Goal: Transaction & Acquisition: Download file/media

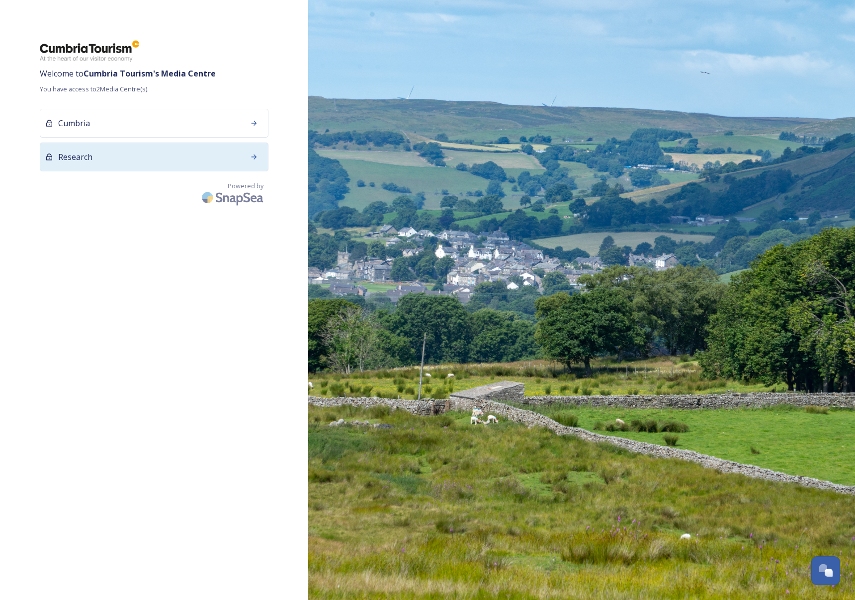
click at [248, 154] on div at bounding box center [254, 157] width 18 height 18
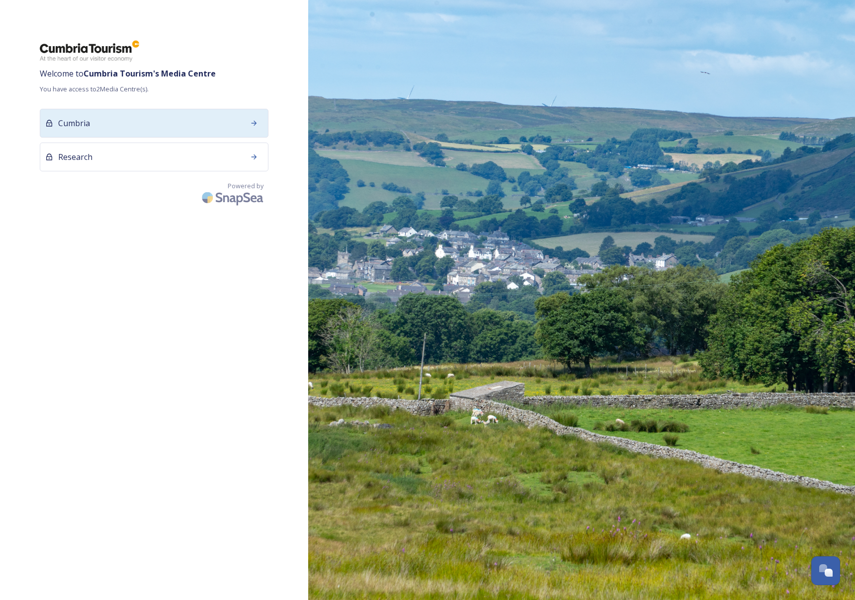
click at [254, 121] on icon at bounding box center [254, 123] width 8 height 8
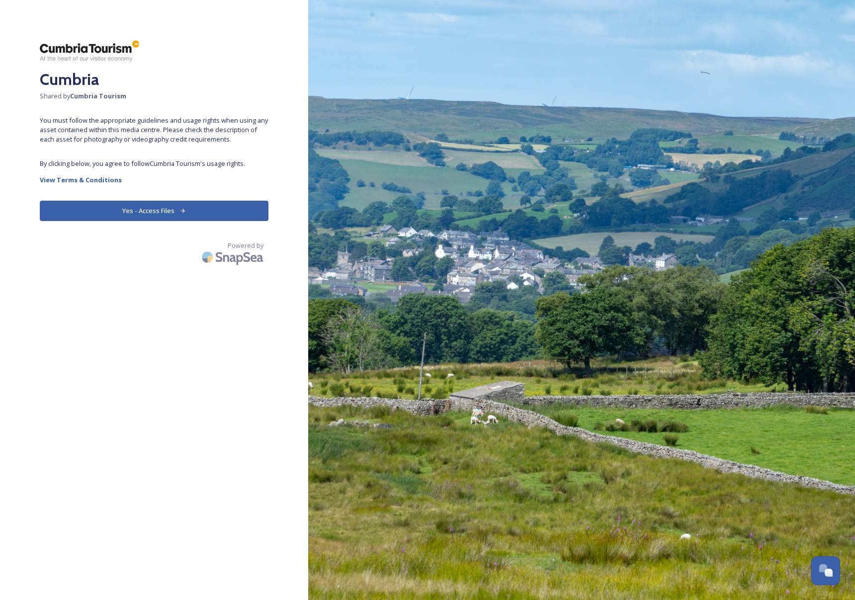
click at [163, 216] on button "Yes - Access Files" at bounding box center [154, 211] width 229 height 20
click at [165, 212] on button "Yes - Access Files" at bounding box center [154, 211] width 229 height 20
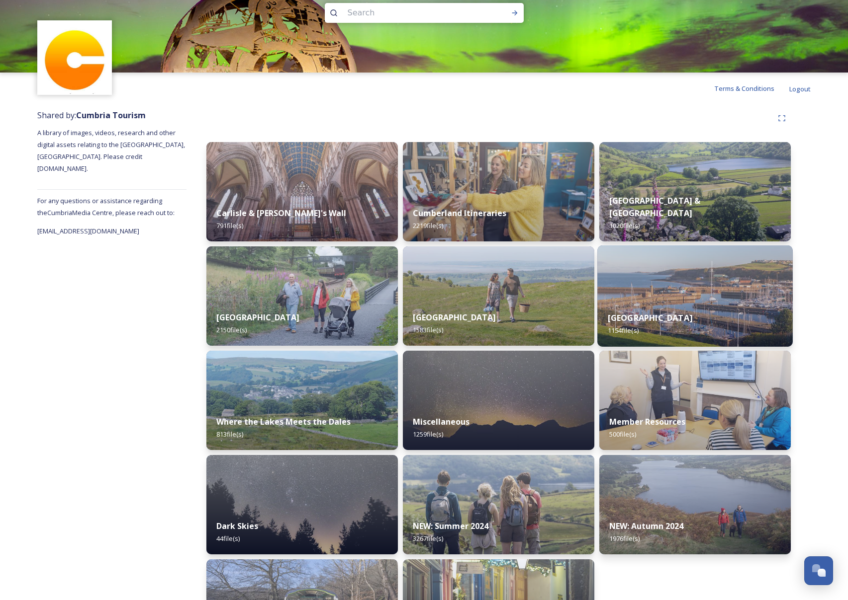
scroll to position [86, 0]
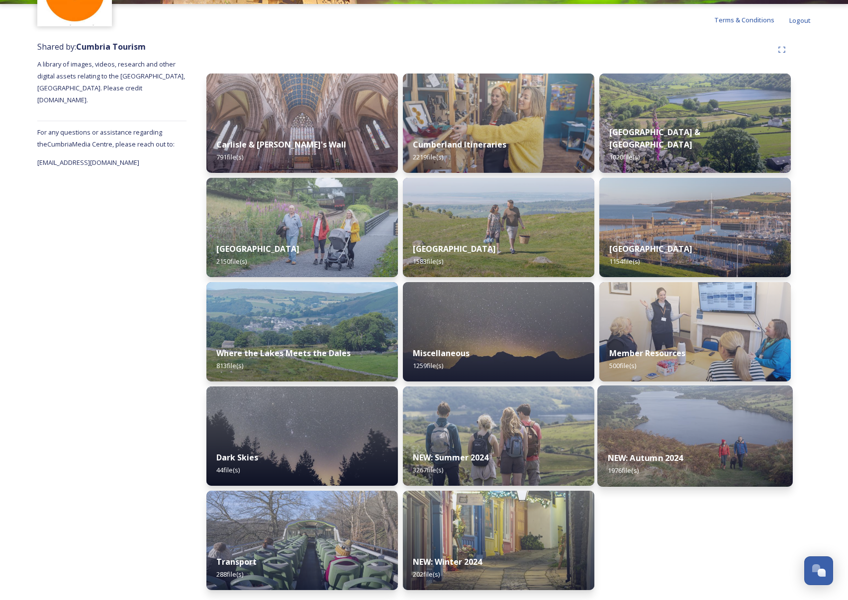
click at [710, 433] on img at bounding box center [694, 436] width 195 height 101
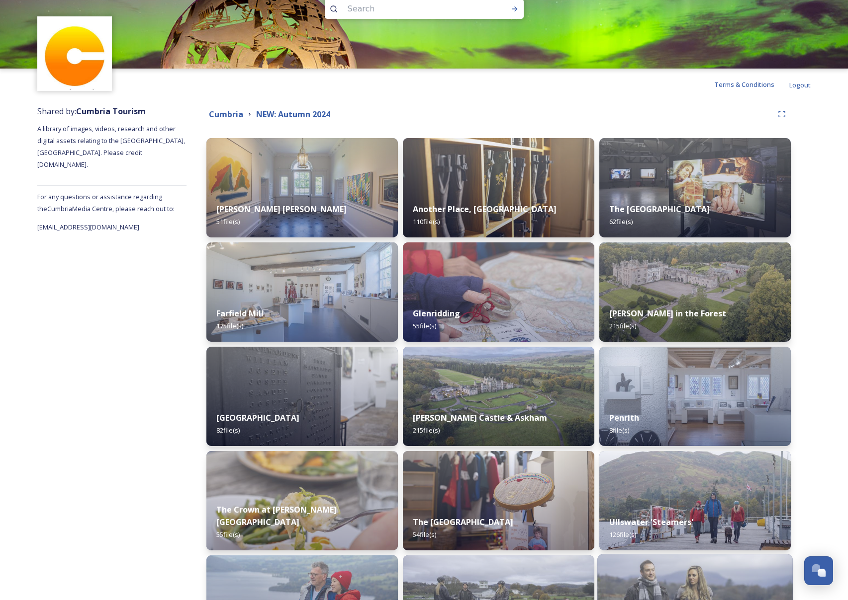
scroll to position [19, 0]
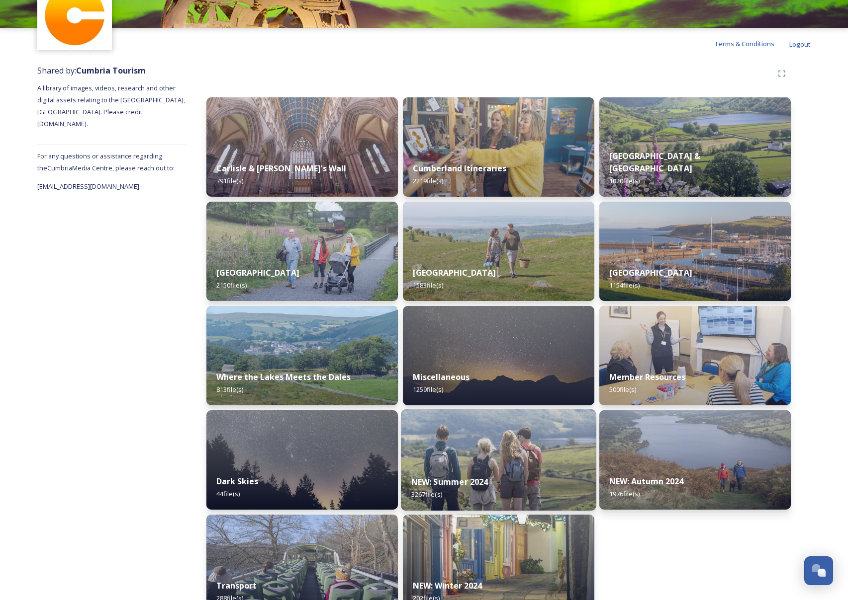
scroll to position [86, 0]
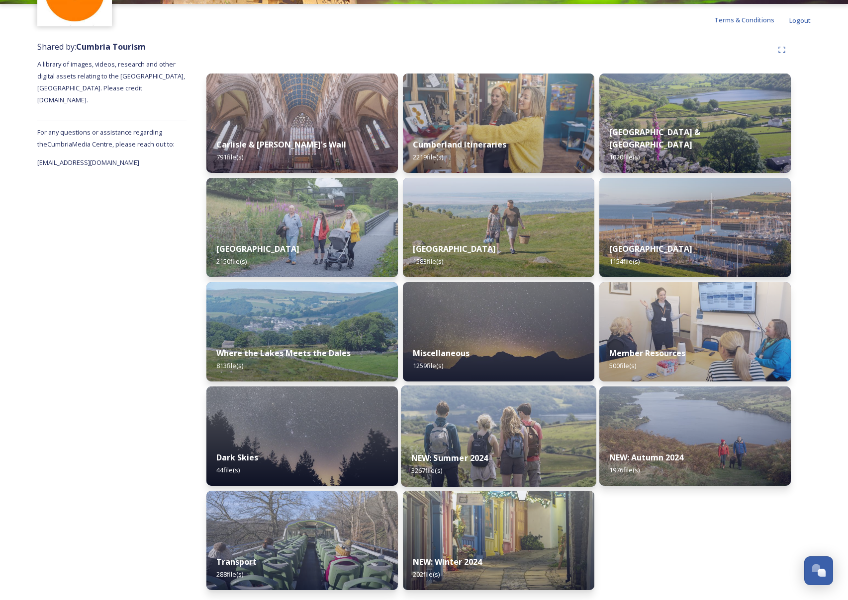
click at [515, 451] on div "NEW: Summer 2024 3267 file(s)" at bounding box center [498, 464] width 195 height 45
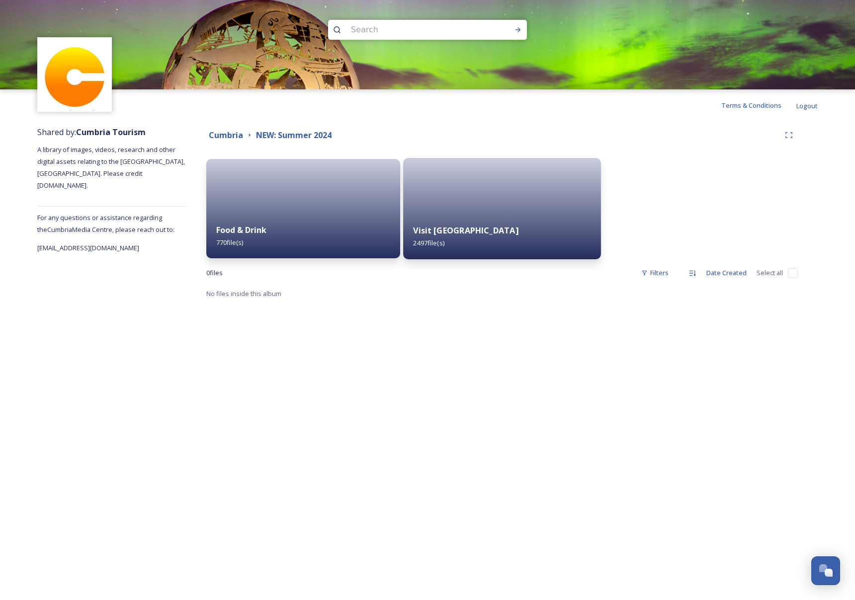
click at [489, 223] on div "Visit [GEOGRAPHIC_DATA] 2497 file(s)" at bounding box center [502, 236] width 198 height 45
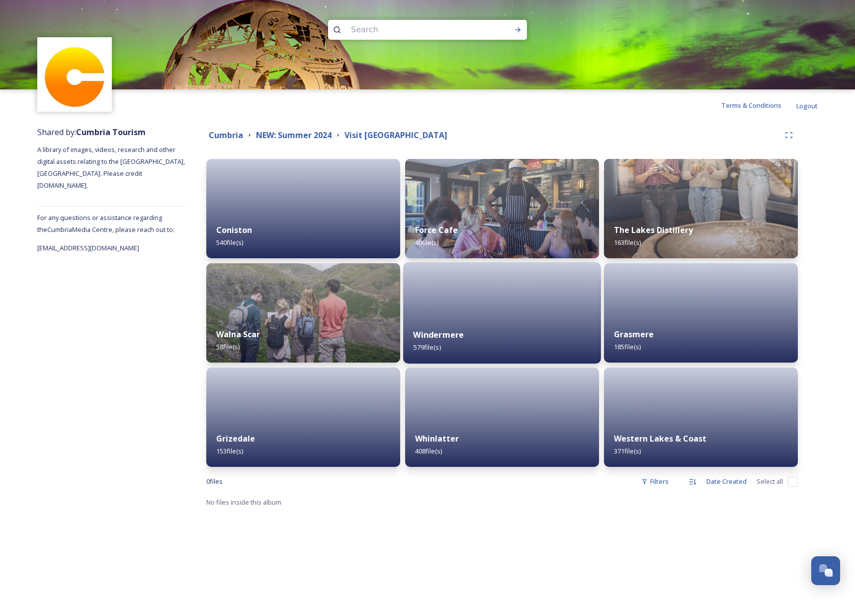
click at [479, 335] on div "Windermere 579 file(s)" at bounding box center [502, 341] width 198 height 45
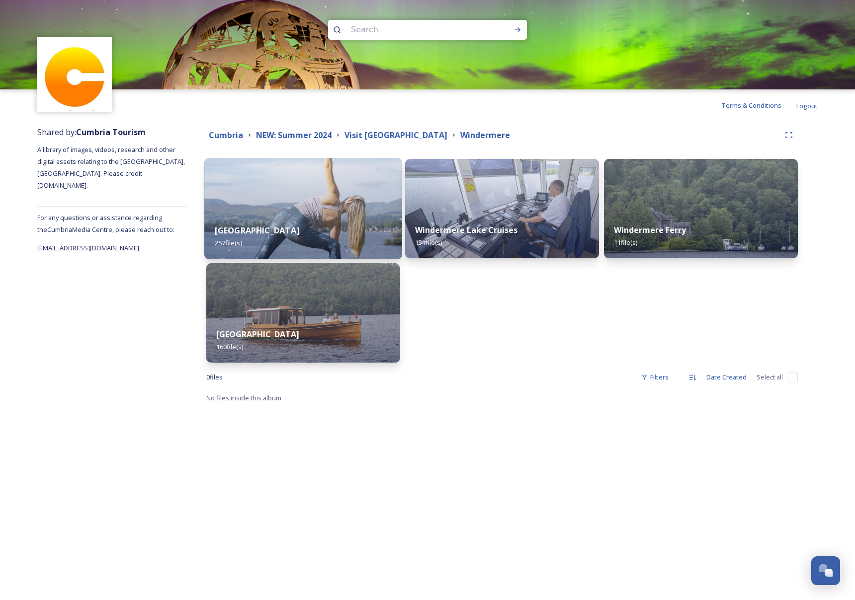
click at [329, 231] on div "Storrs Hall 257 file(s)" at bounding box center [303, 236] width 198 height 45
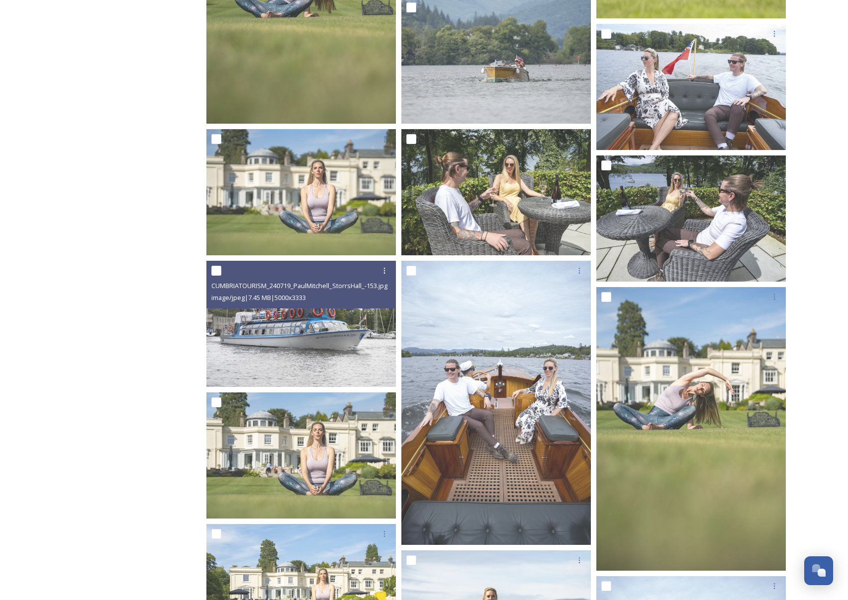
scroll to position [1962, 0]
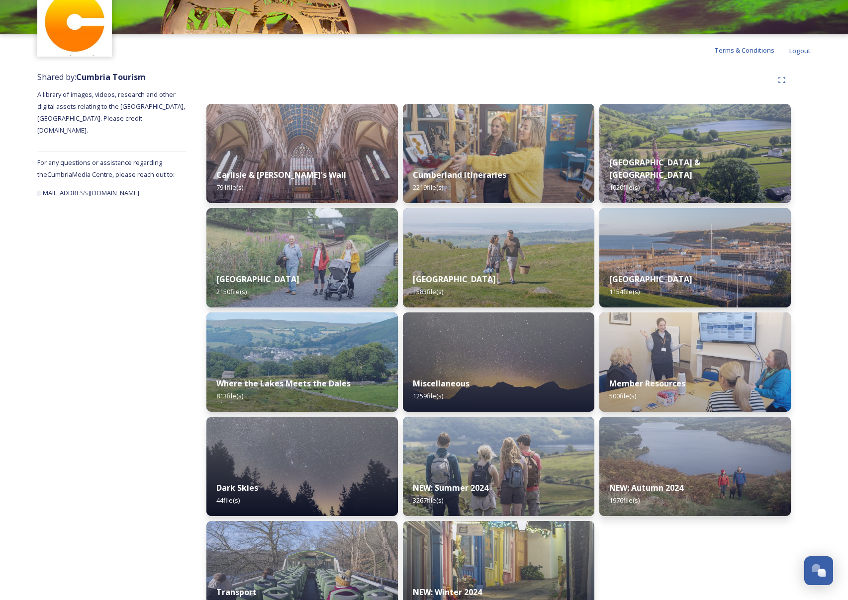
scroll to position [86, 0]
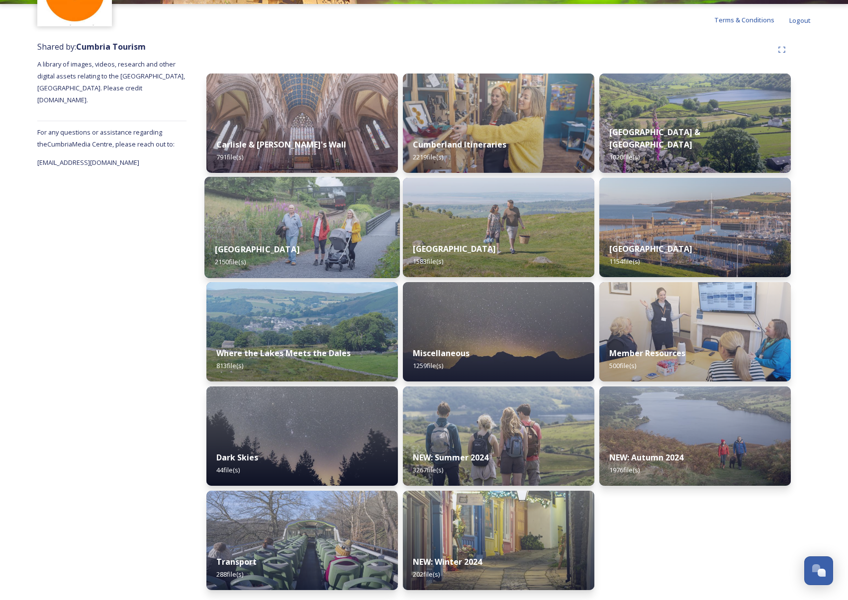
click at [304, 245] on div "[GEOGRAPHIC_DATA] 2150 file(s)" at bounding box center [301, 255] width 195 height 45
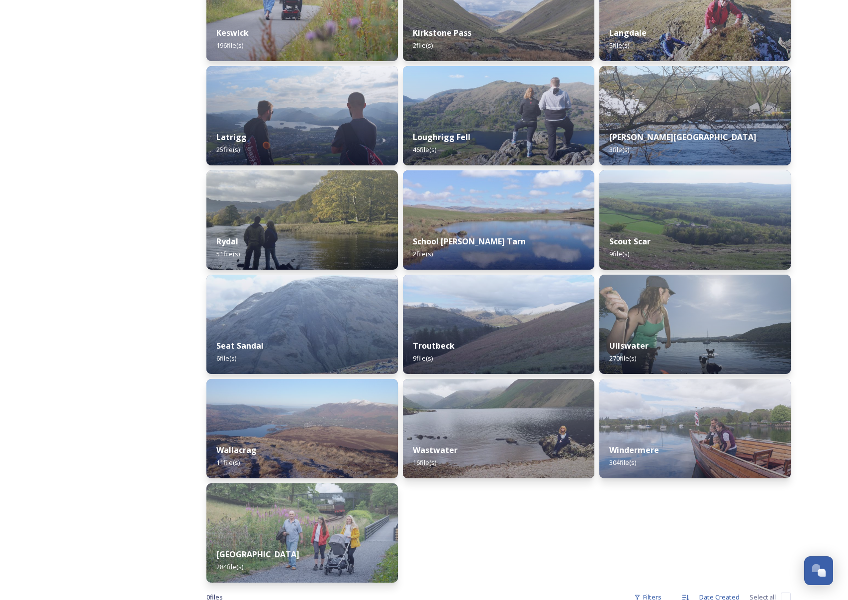
scroll to position [748, 0]
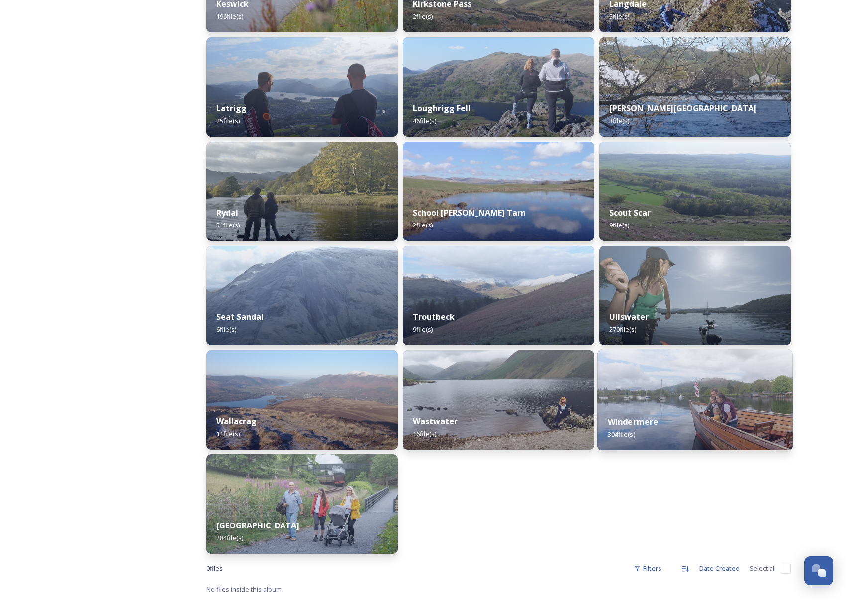
click at [720, 422] on div "Windermere 304 file(s)" at bounding box center [694, 428] width 195 height 45
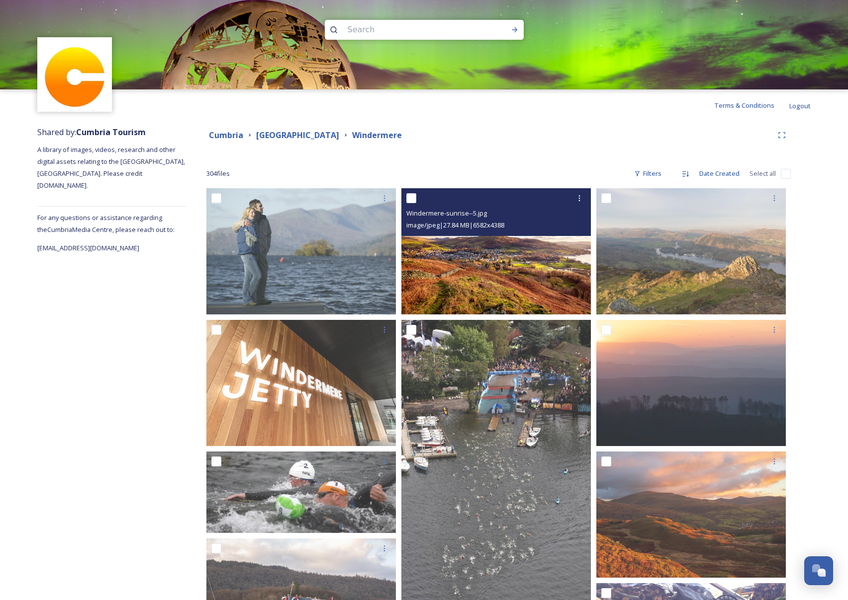
click at [478, 282] on img at bounding box center [495, 251] width 189 height 126
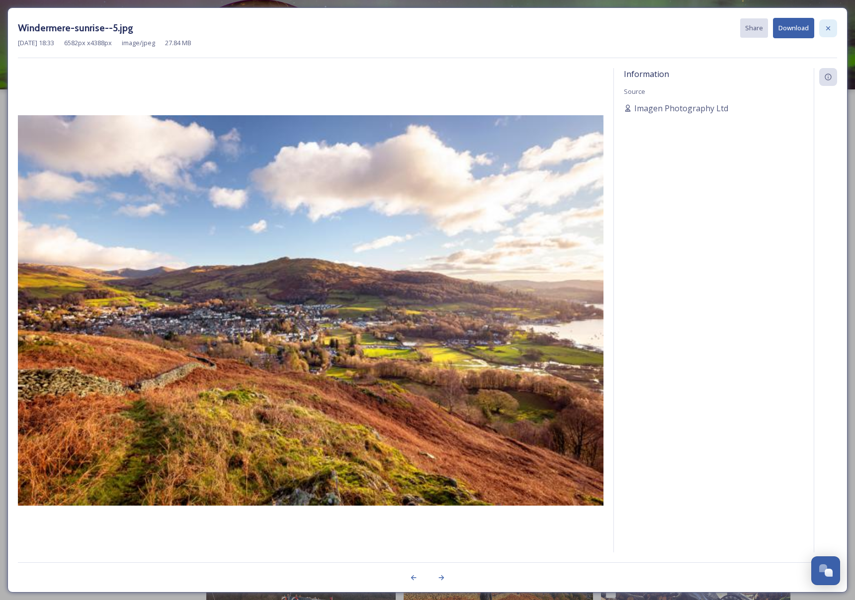
click at [829, 27] on icon at bounding box center [828, 28] width 4 height 4
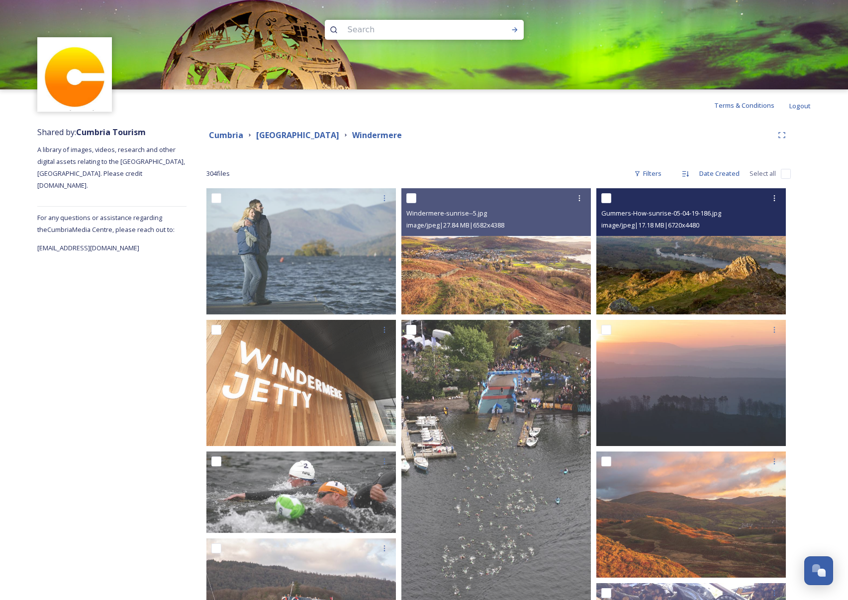
click at [728, 290] on img at bounding box center [690, 251] width 189 height 126
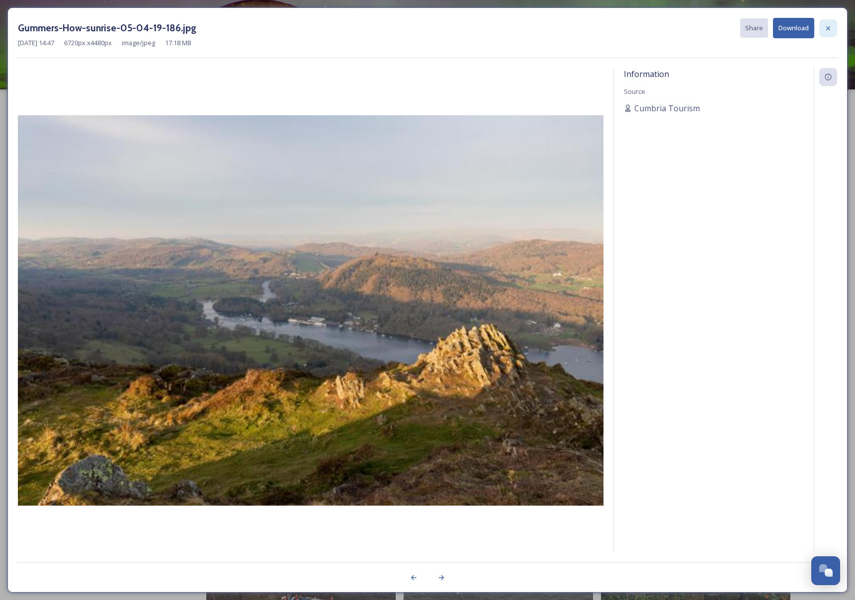
click at [831, 30] on icon at bounding box center [828, 28] width 8 height 8
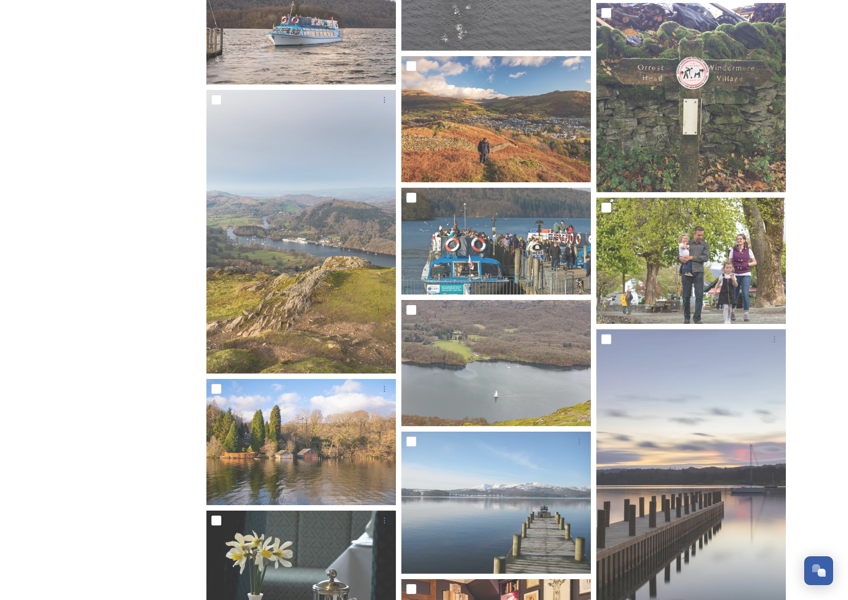
scroll to position [592, 0]
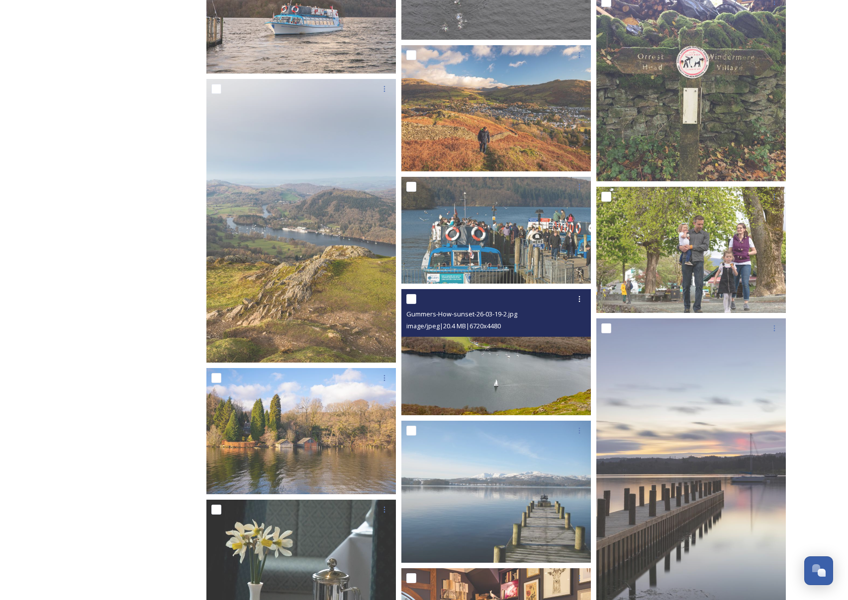
click at [540, 403] on img at bounding box center [495, 352] width 189 height 126
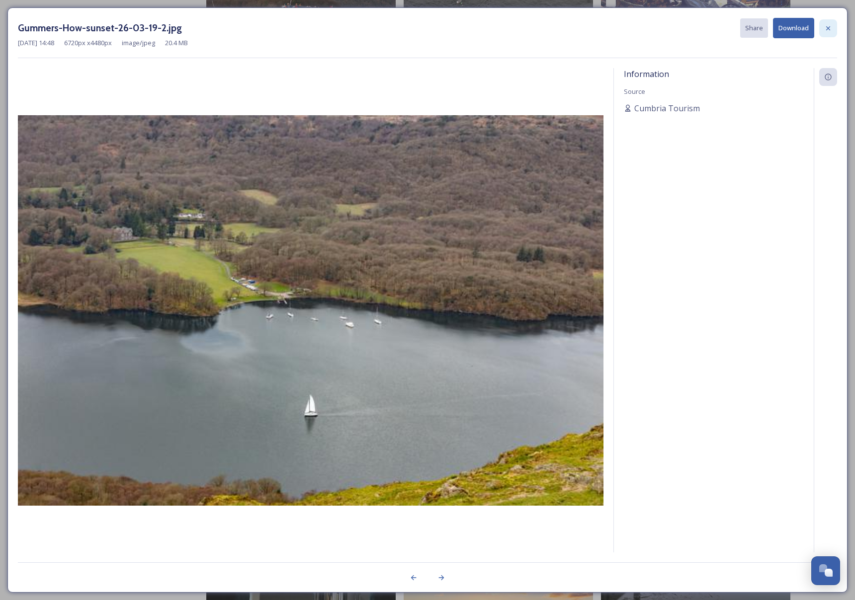
click at [825, 31] on icon at bounding box center [828, 28] width 8 height 8
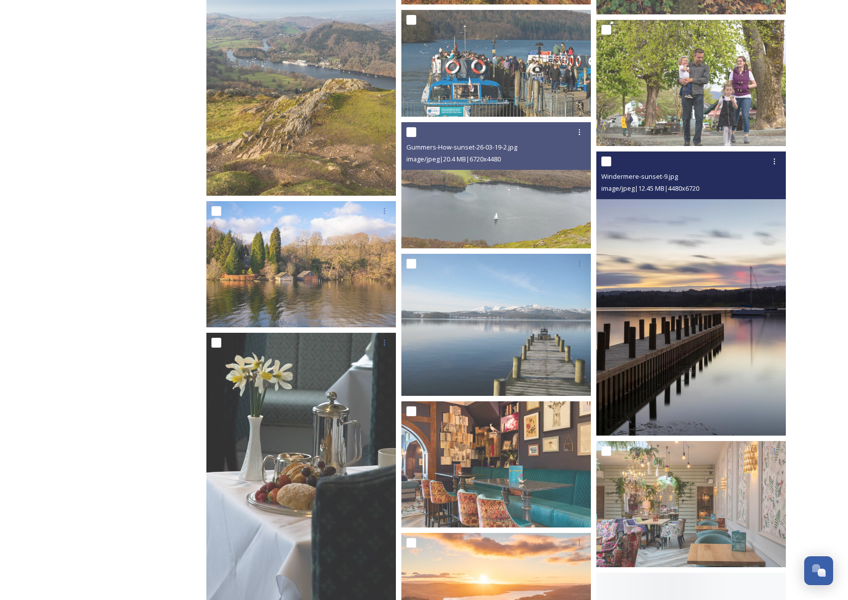
scroll to position [823, 0]
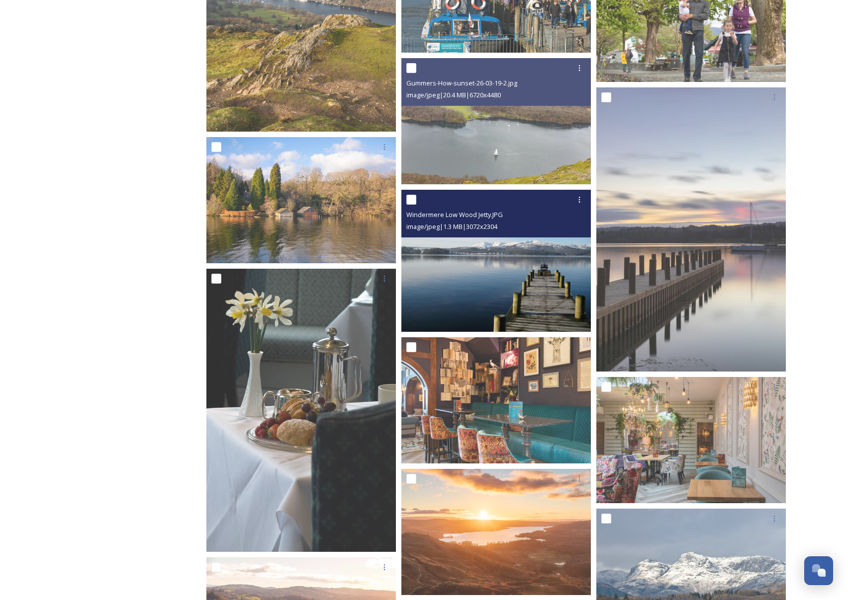
click at [552, 285] on img at bounding box center [495, 261] width 189 height 142
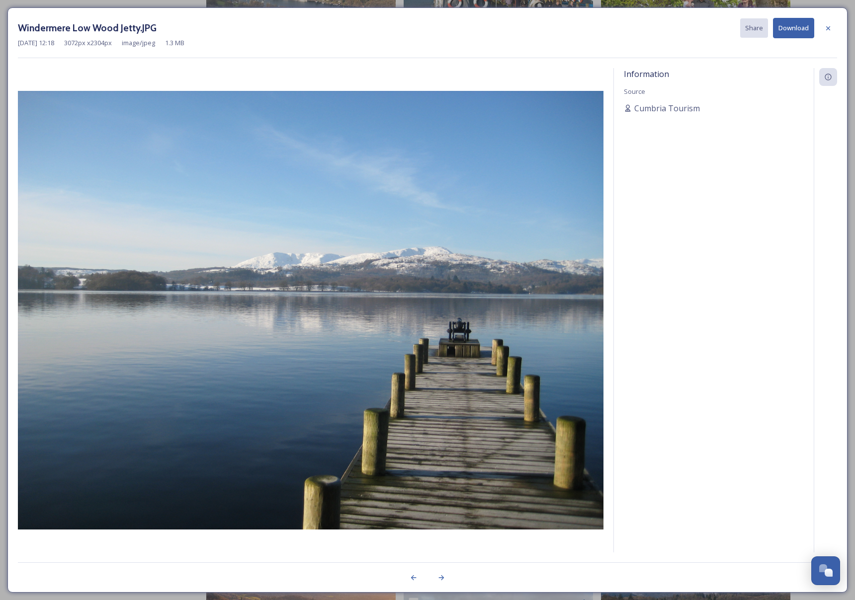
click at [828, 29] on icon at bounding box center [828, 28] width 8 height 8
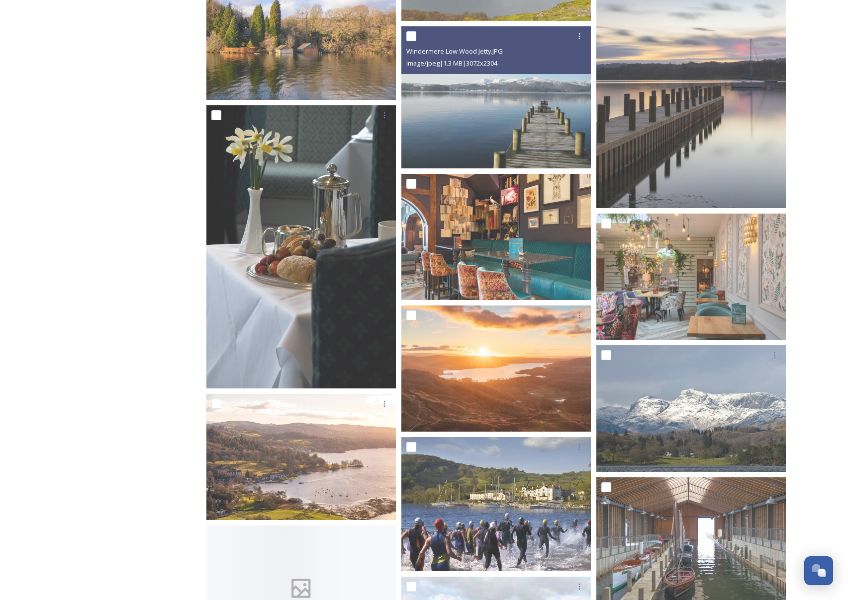
scroll to position [988, 0]
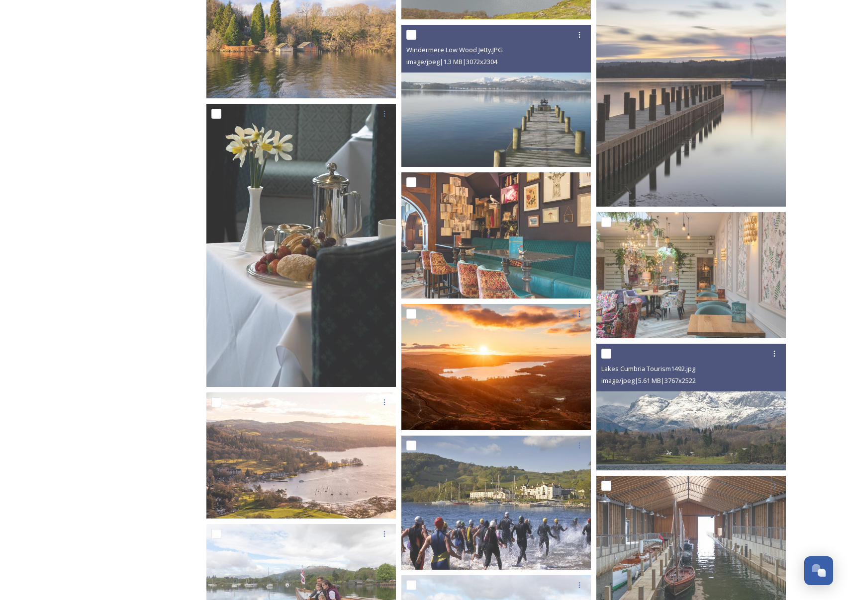
click at [572, 384] on img at bounding box center [495, 367] width 189 height 126
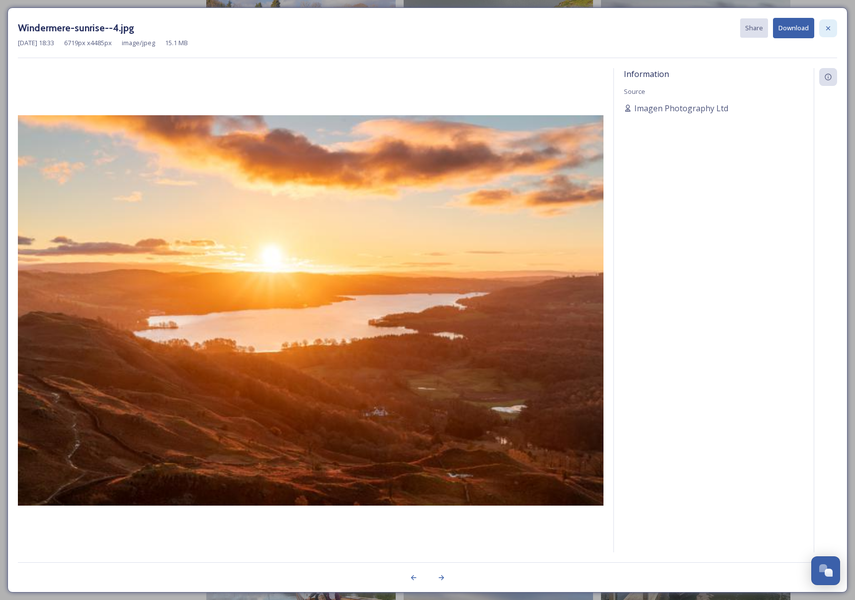
click at [830, 27] on icon at bounding box center [828, 28] width 8 height 8
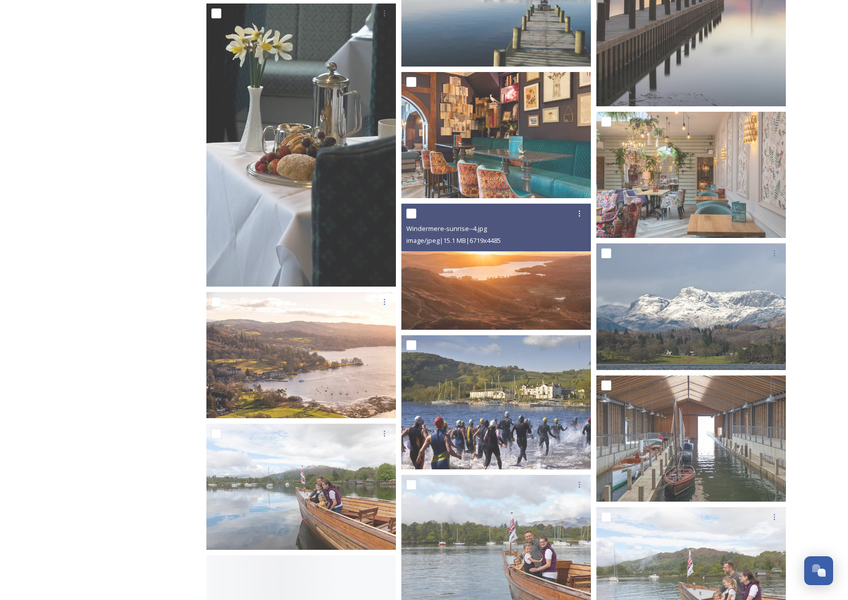
scroll to position [1177, 0]
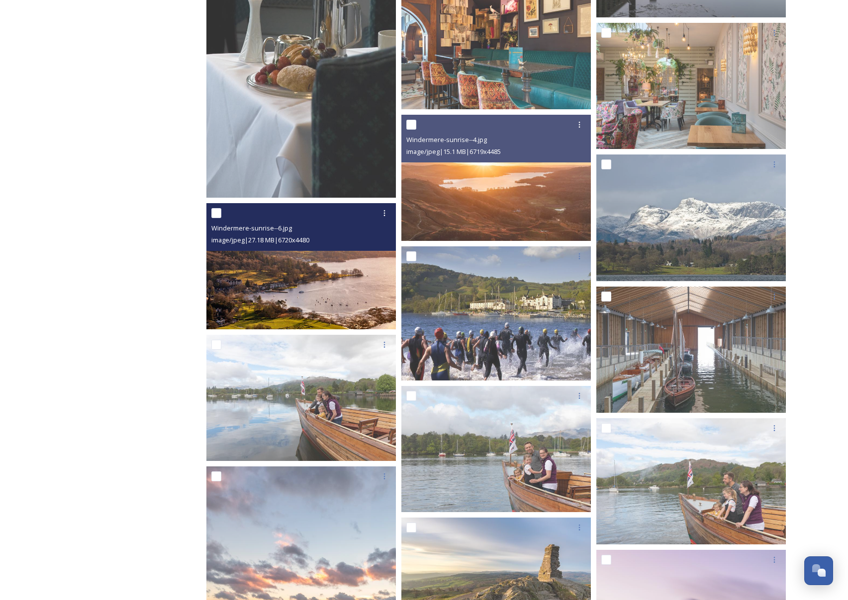
click at [369, 306] on img at bounding box center [300, 266] width 189 height 126
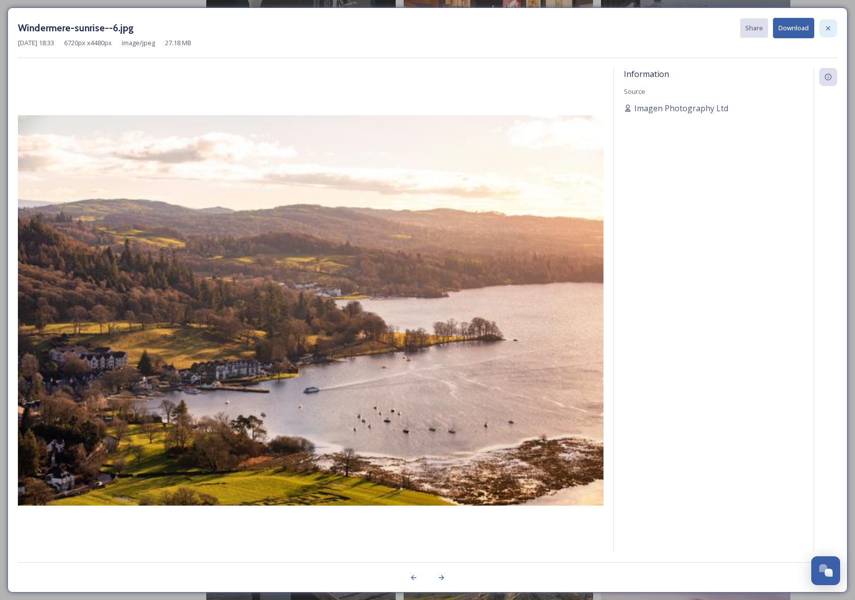
click at [831, 29] on icon at bounding box center [828, 28] width 8 height 8
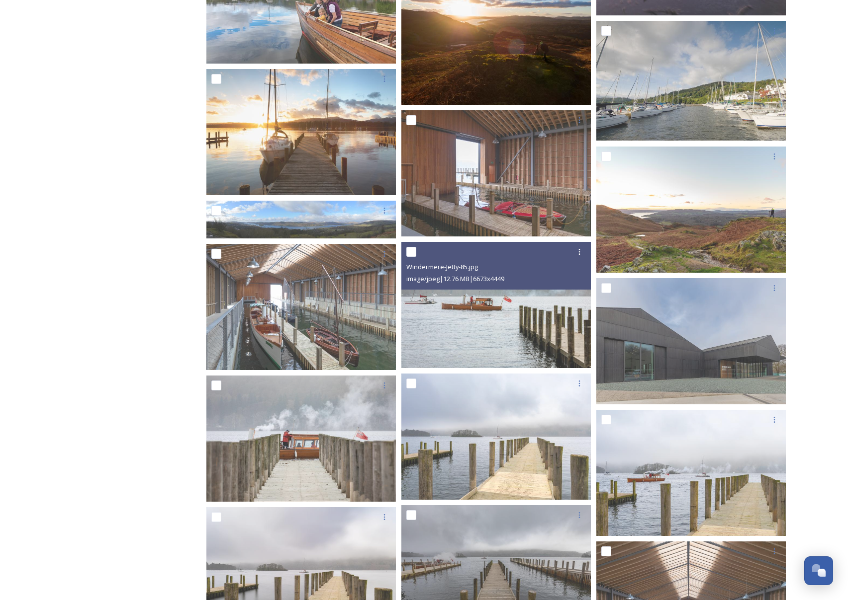
scroll to position [1996, 0]
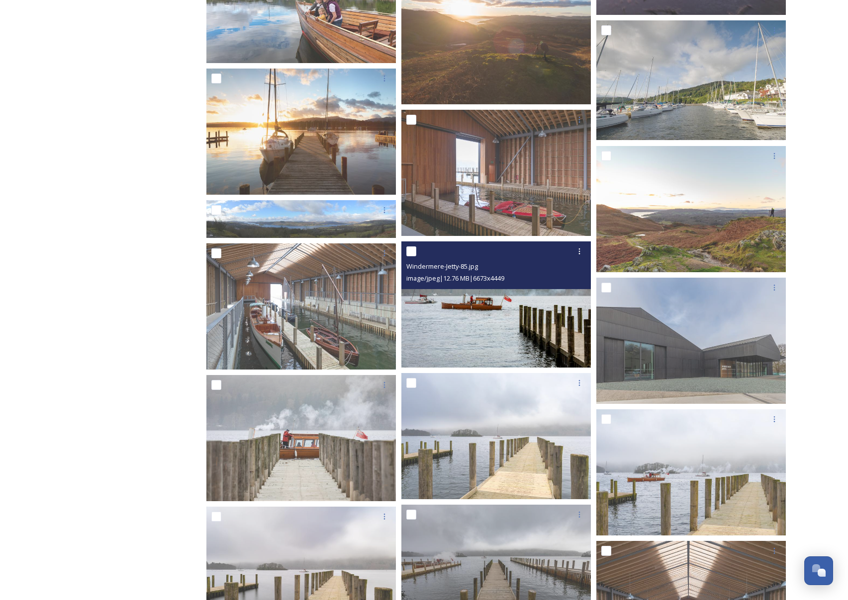
click at [518, 312] on img at bounding box center [495, 305] width 189 height 126
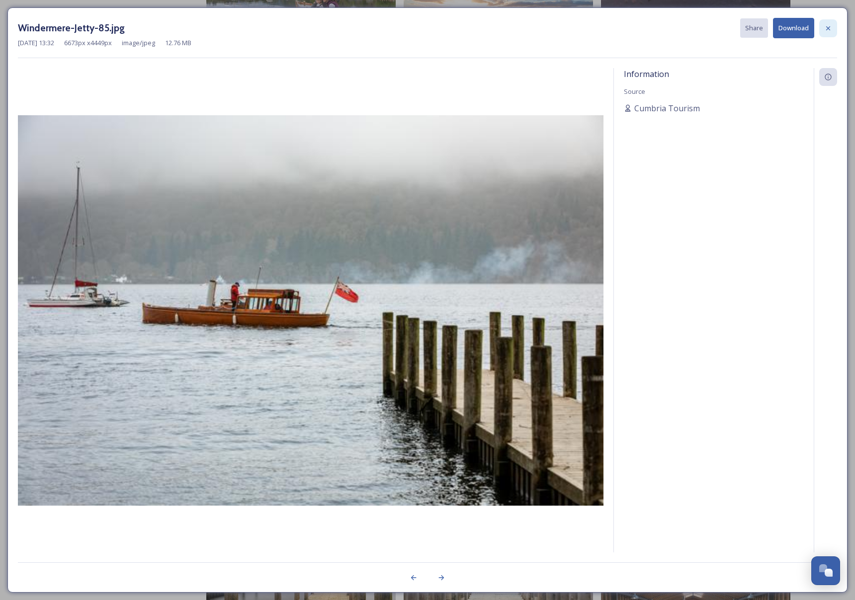
click at [829, 29] on icon at bounding box center [828, 28] width 8 height 8
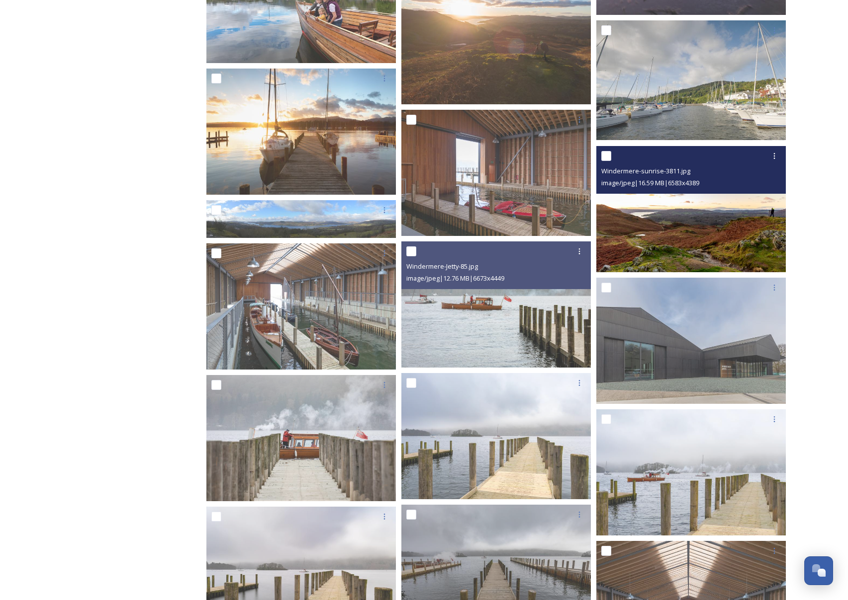
click at [699, 215] on img at bounding box center [690, 209] width 189 height 126
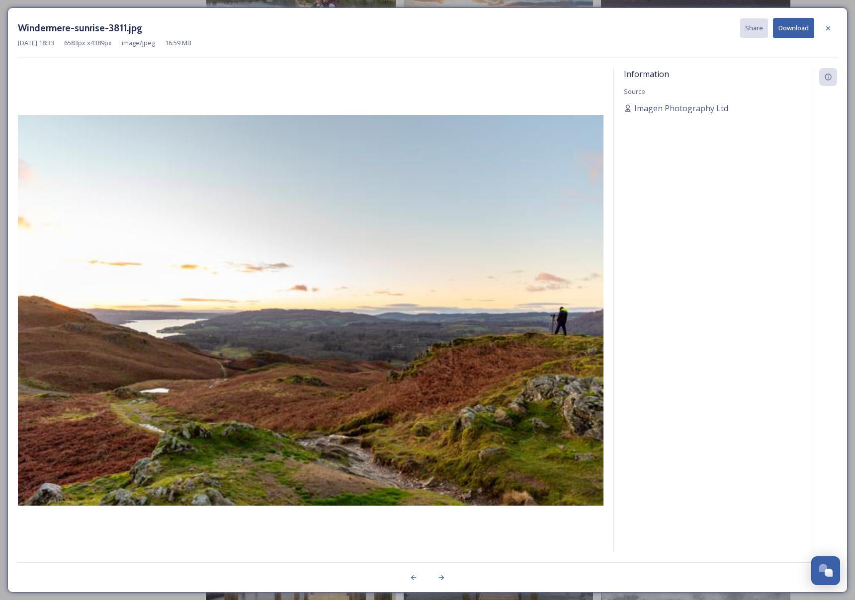
click at [830, 28] on icon at bounding box center [828, 28] width 8 height 8
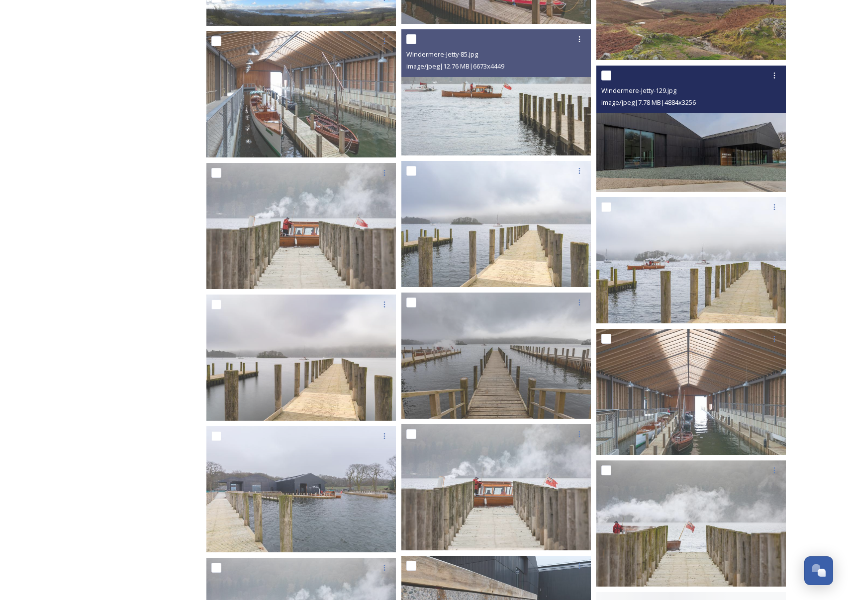
scroll to position [2213, 0]
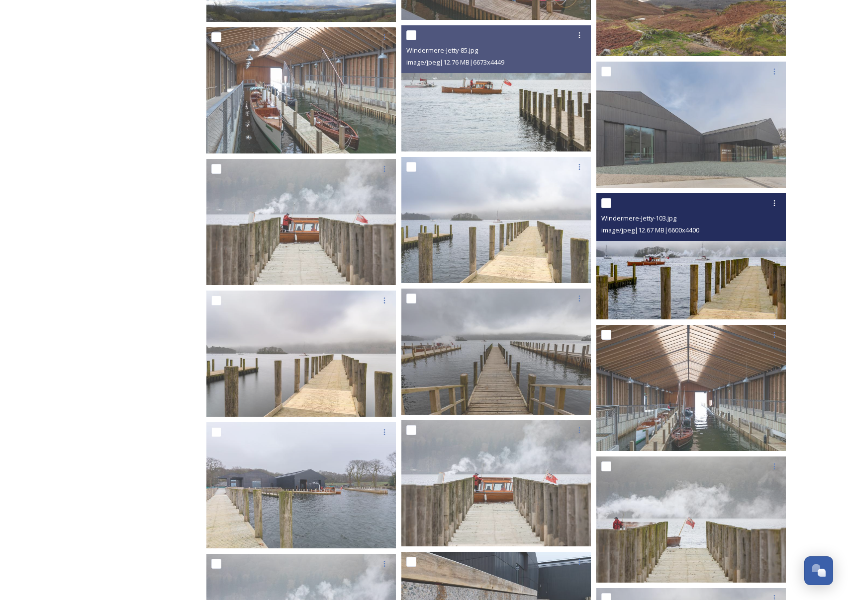
click at [711, 224] on div "image/jpeg | 12.67 MB | 6600 x 4400" at bounding box center [692, 230] width 182 height 12
click at [707, 253] on img at bounding box center [690, 256] width 189 height 126
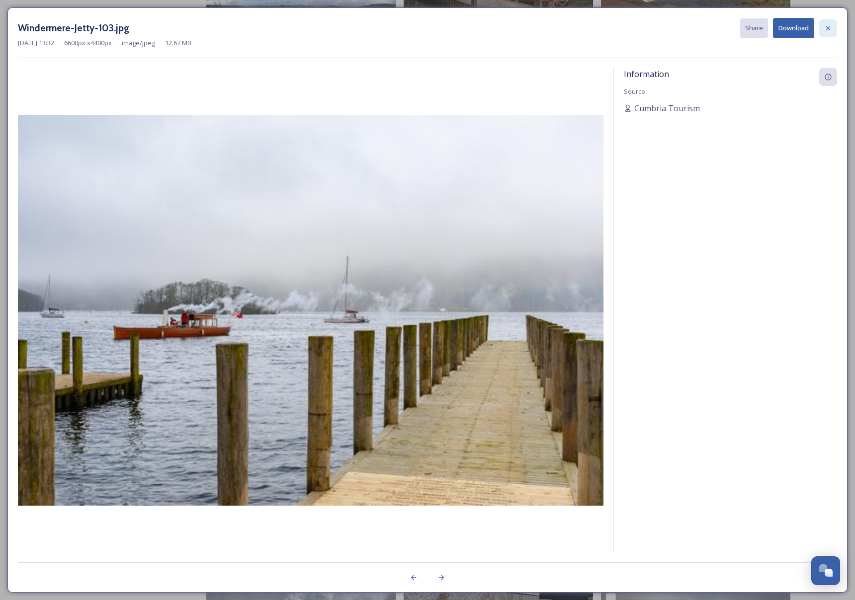
click at [827, 27] on icon at bounding box center [828, 28] width 8 height 8
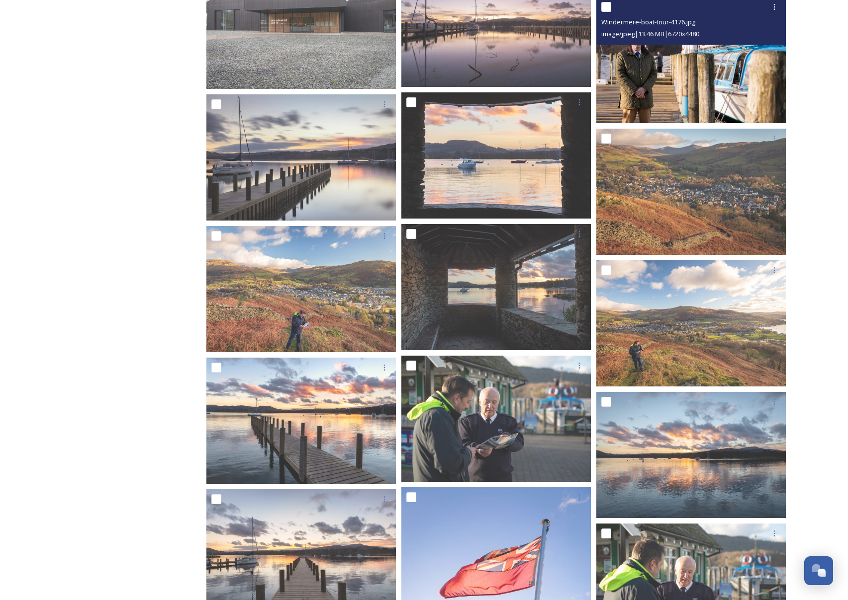
scroll to position [3072, 0]
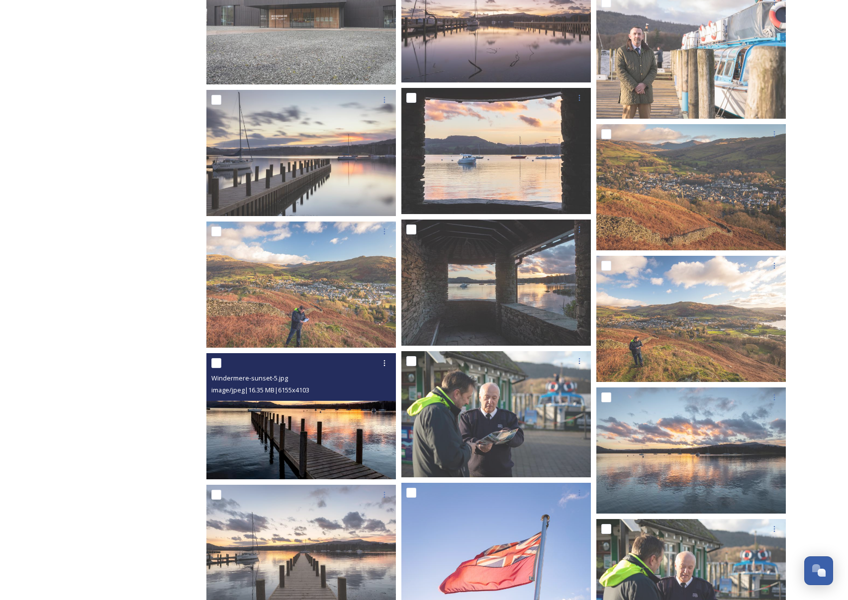
click at [373, 390] on div "image/jpeg | 16.35 MB | 6155 x 4103" at bounding box center [302, 390] width 182 height 12
click at [353, 395] on div "image/jpeg | 16.35 MB | 6155 x 4103" at bounding box center [302, 390] width 182 height 12
click at [383, 363] on icon at bounding box center [384, 363] width 8 height 8
click at [370, 404] on span "Download" at bounding box center [372, 404] width 30 height 9
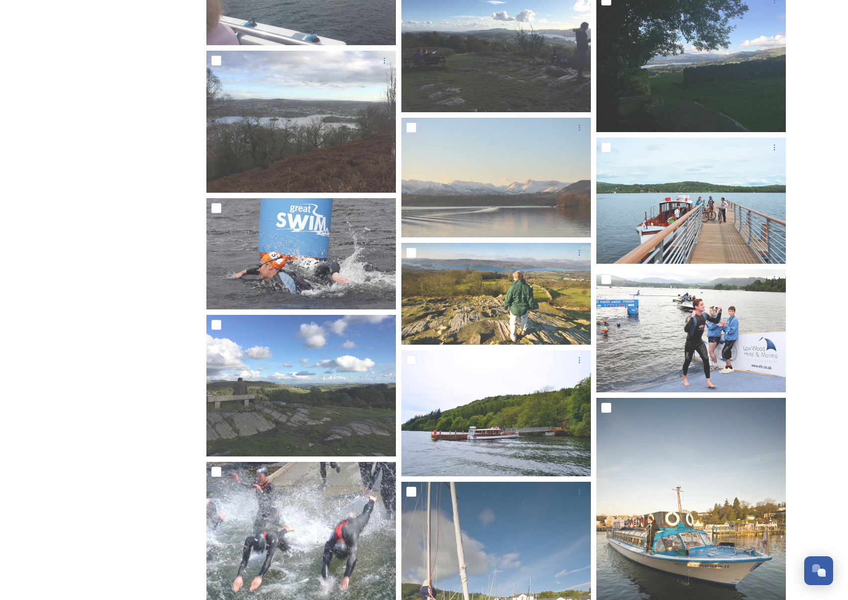
scroll to position [7707, 0]
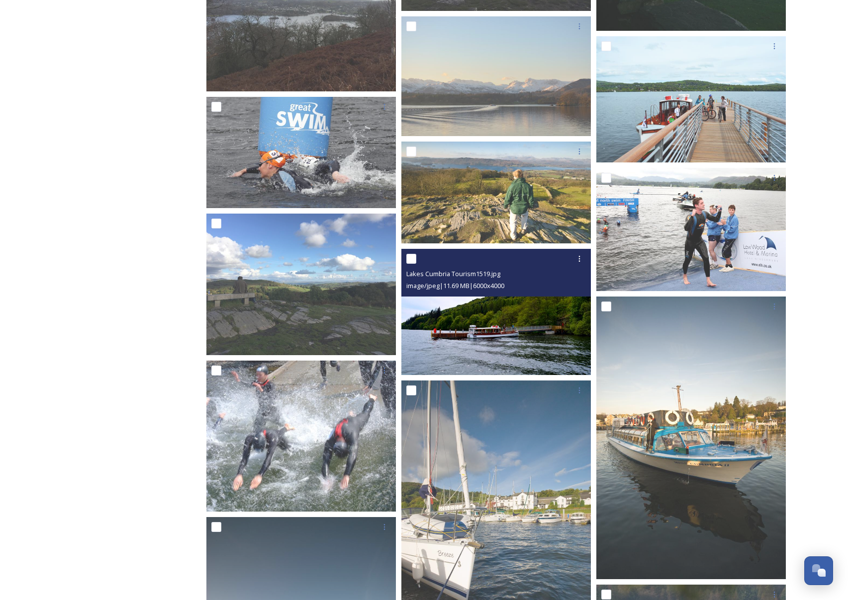
click at [491, 344] on img at bounding box center [495, 312] width 189 height 126
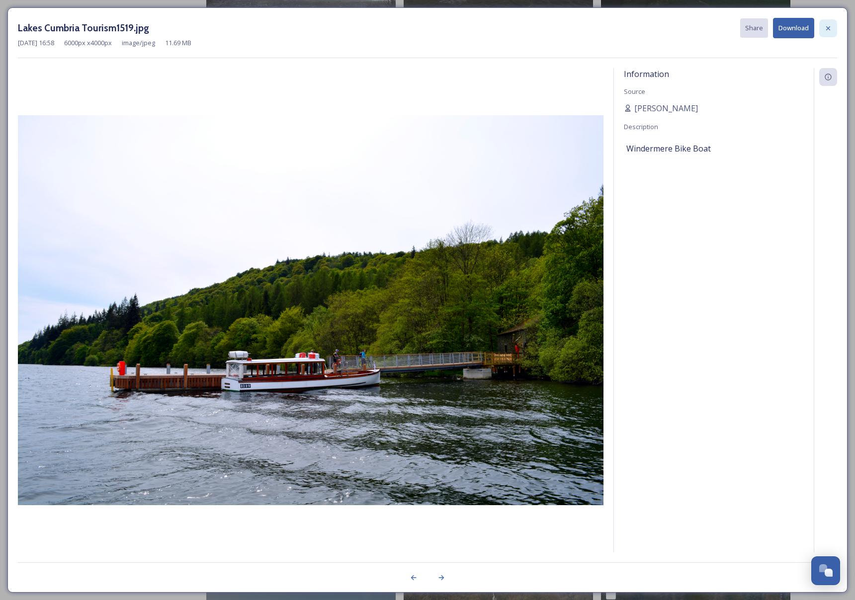
click at [829, 27] on icon at bounding box center [828, 28] width 4 height 4
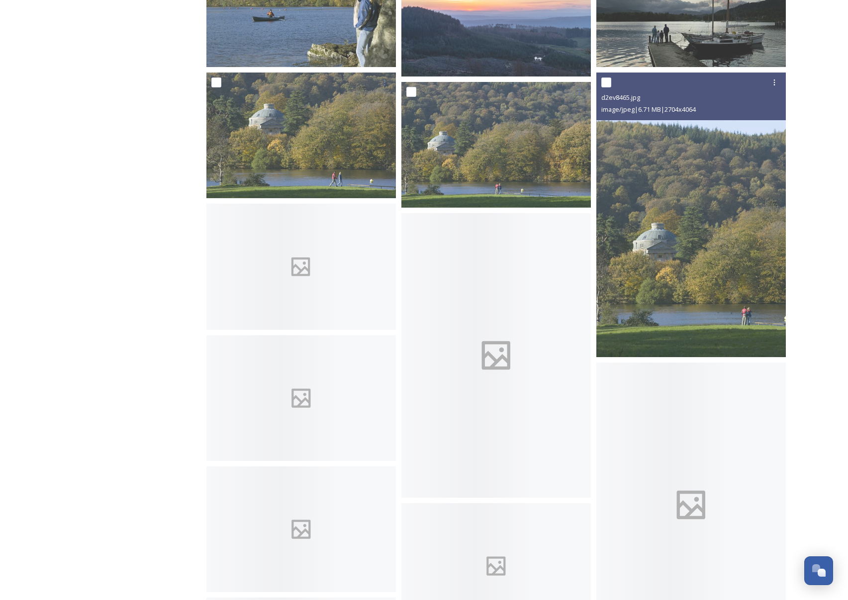
scroll to position [13525, 0]
